Goal: Download file/media

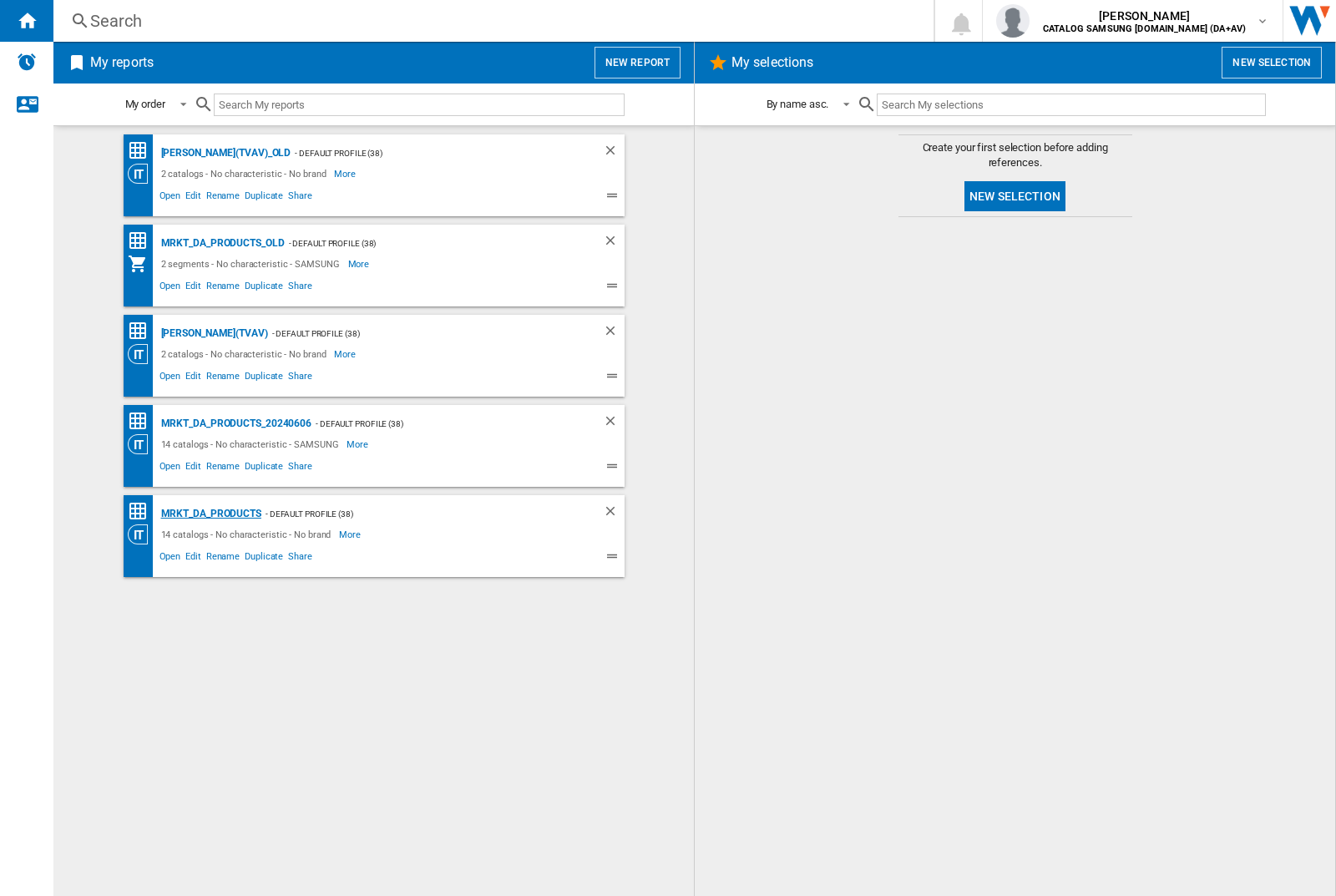
click at [211, 513] on div "MRKT_DA_PRODUCTS" at bounding box center [209, 514] width 104 height 21
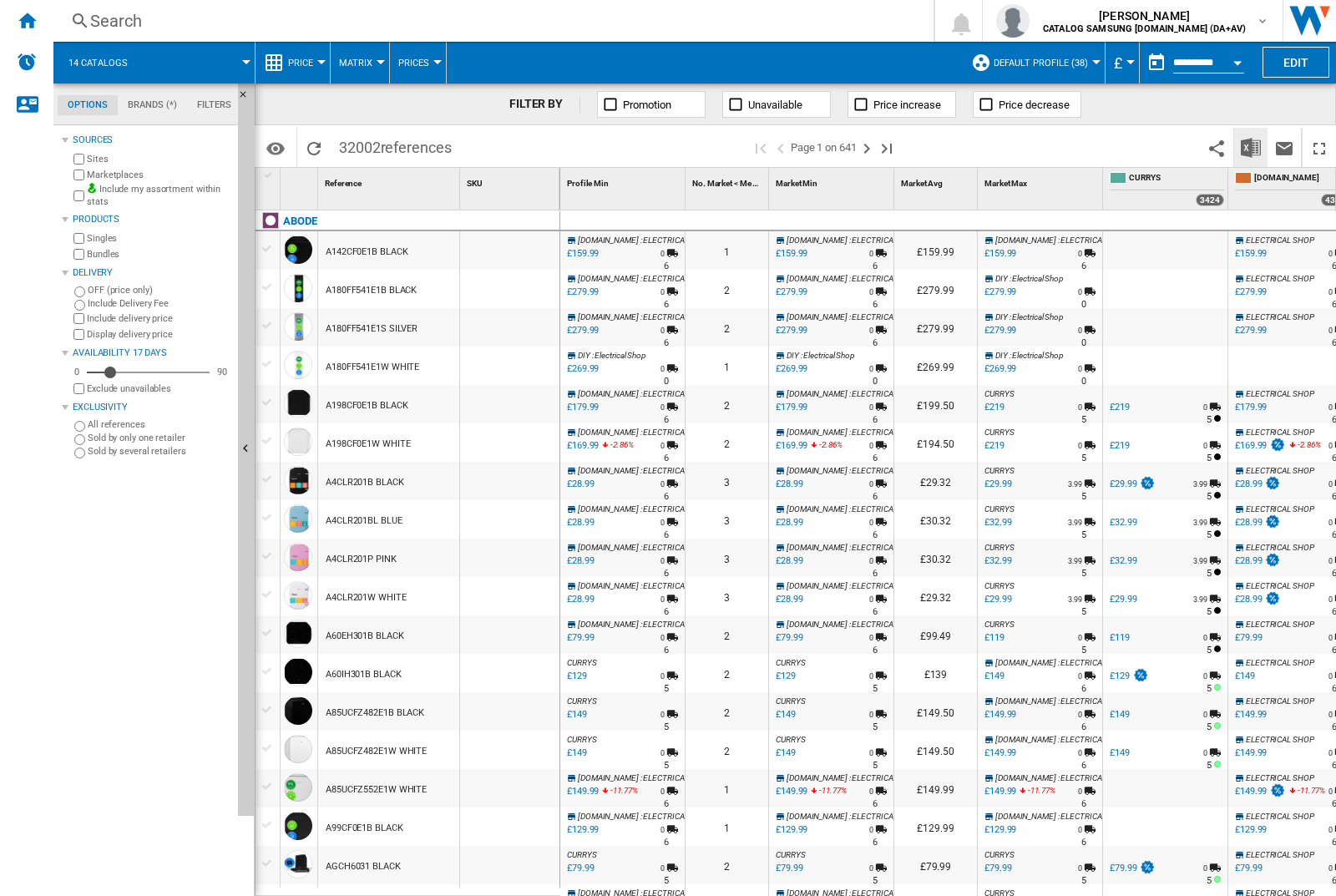
click at [1250, 146] on img "Download in Excel" at bounding box center [1250, 147] width 20 height 20
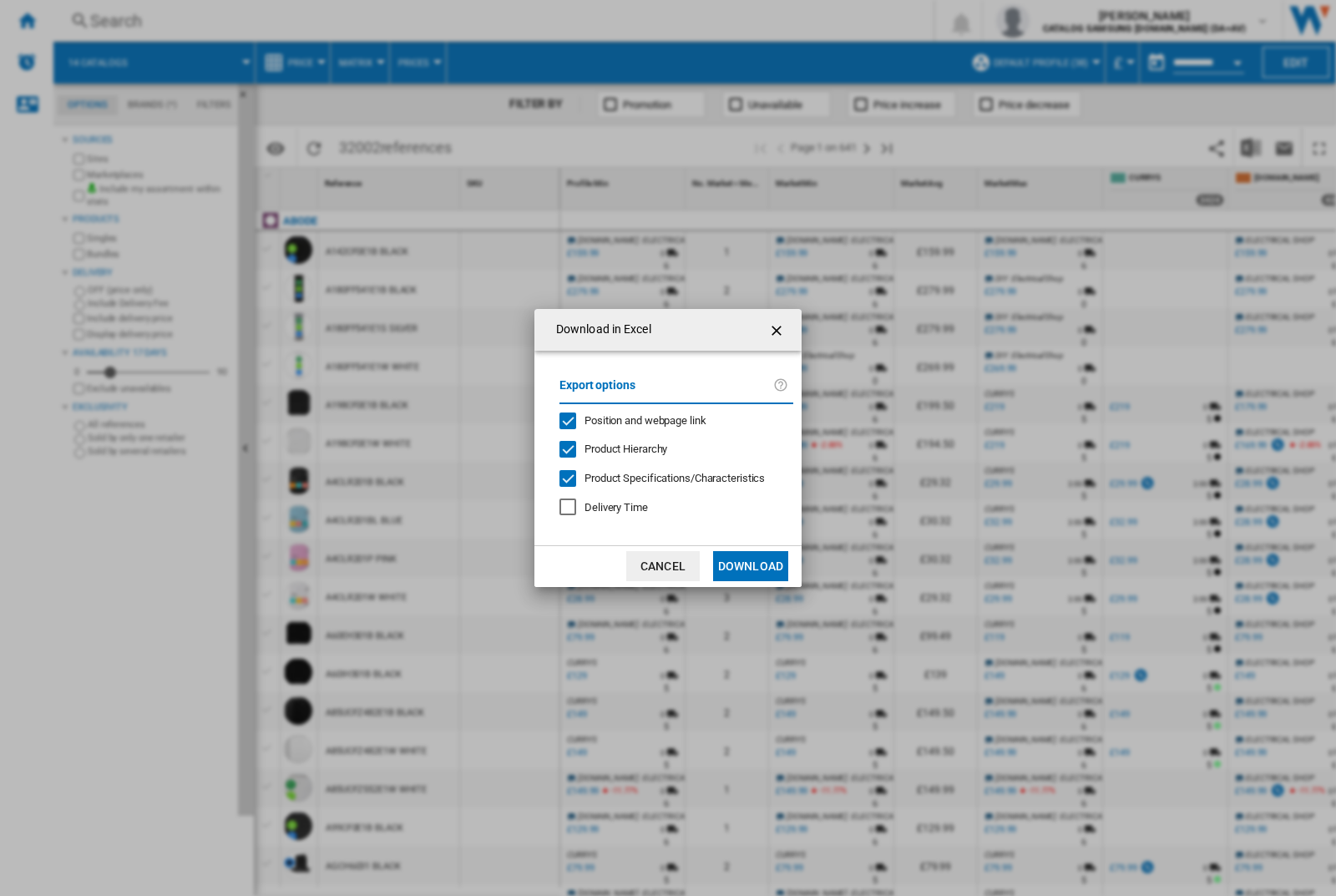
click at [634, 419] on span "Position and webpage link" at bounding box center [646, 421] width 122 height 12
click at [750, 566] on button "Download" at bounding box center [750, 566] width 75 height 30
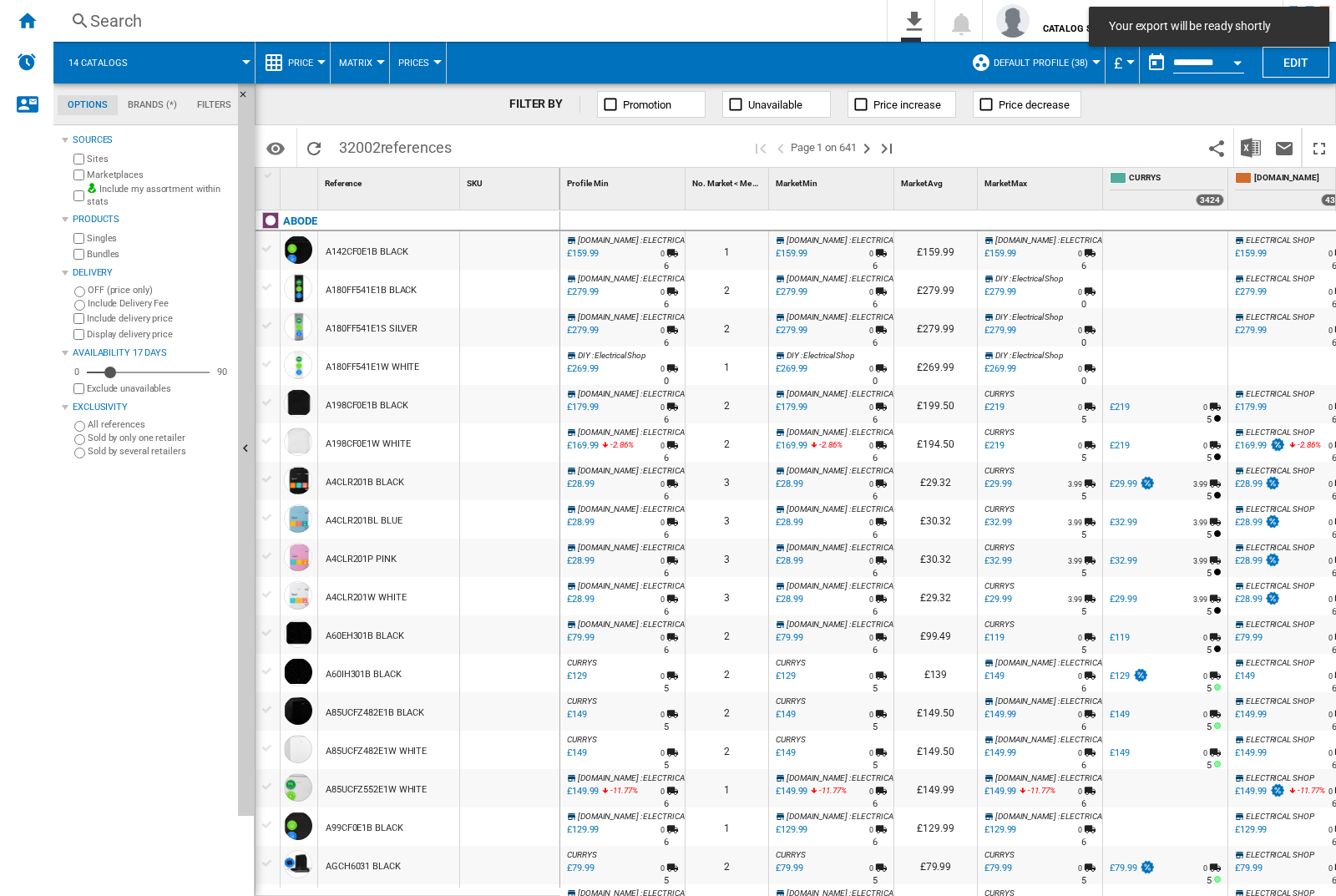
click at [515, 247] on div at bounding box center [510, 250] width 100 height 39
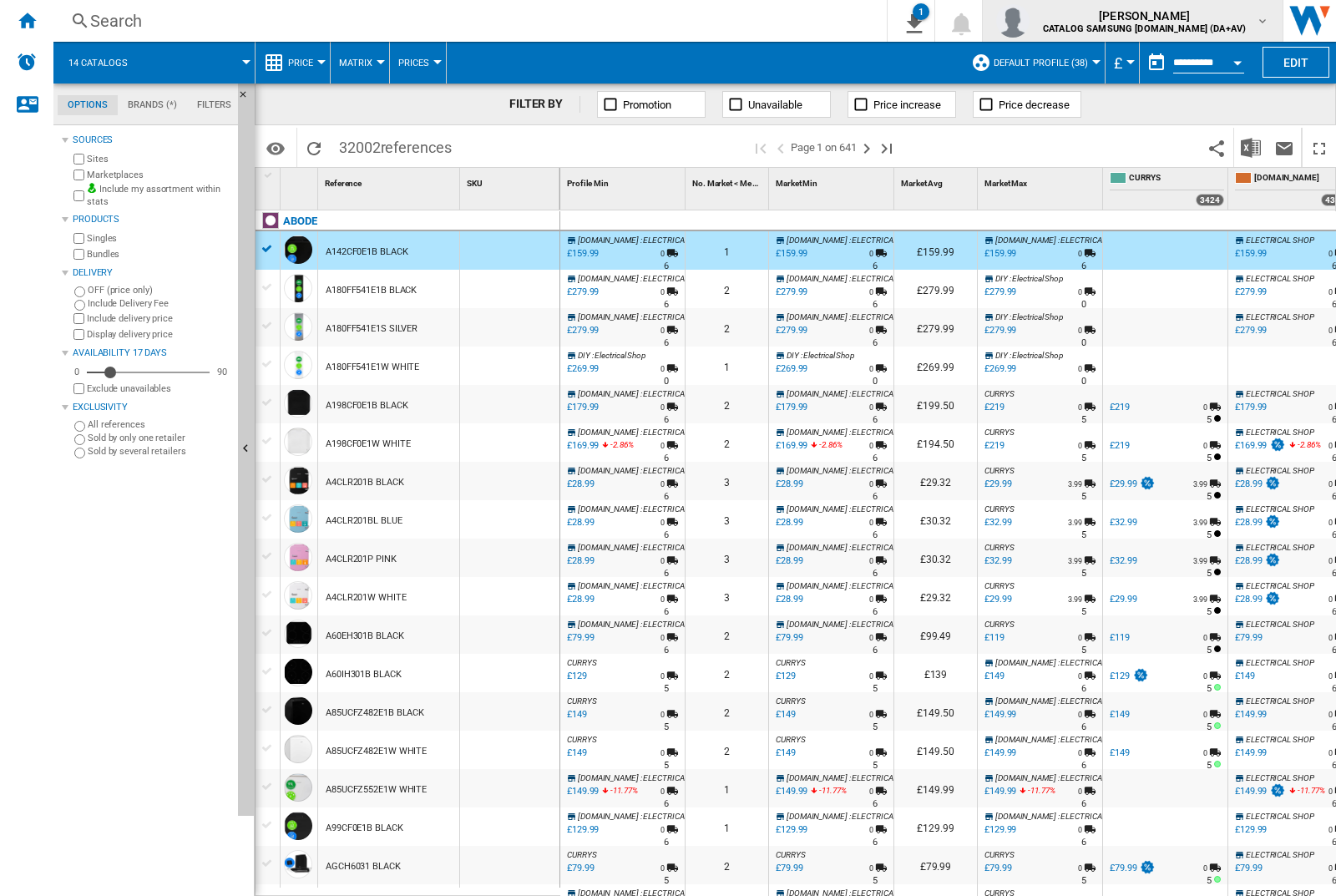
click at [1029, 21] on img "button" at bounding box center [1012, 21] width 34 height 34
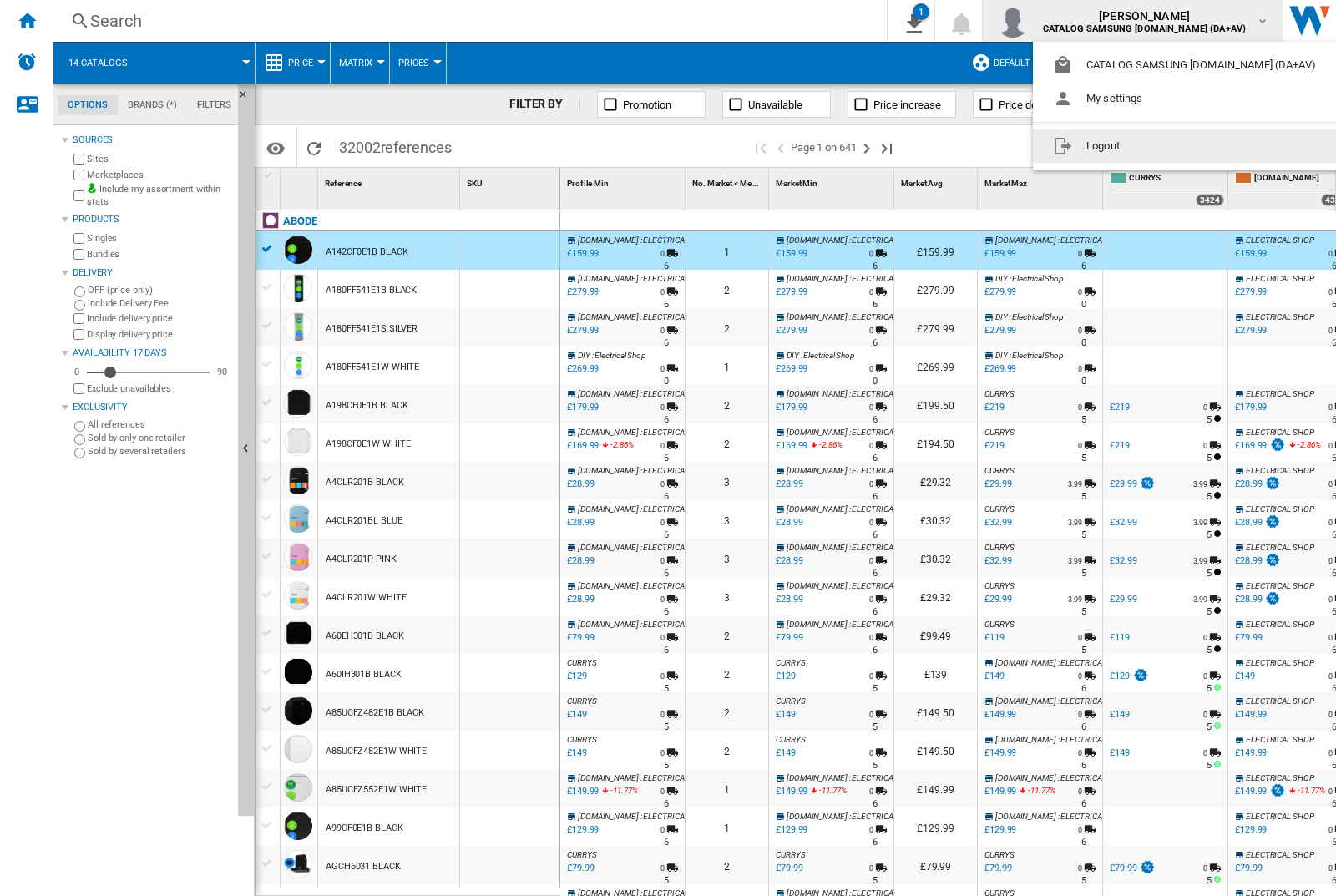
click at [1161, 146] on button "Logout" at bounding box center [1187, 146] width 310 height 34
